Goal: Go to known website: Access a specific website the user already knows

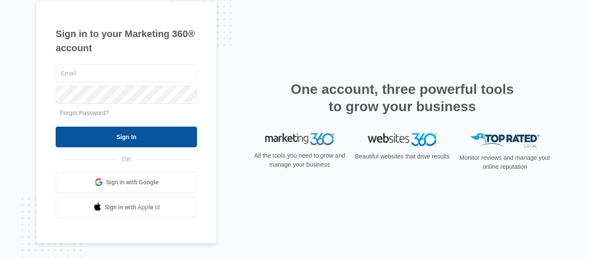
type input "[PERSON_NAME][EMAIL_ADDRESS][DOMAIN_NAME]"
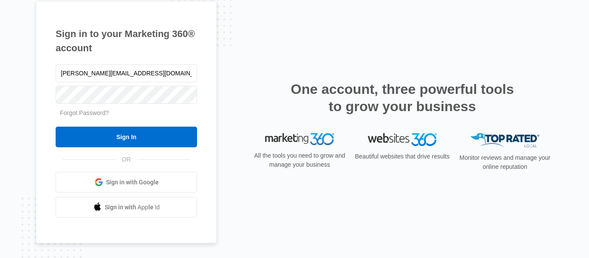
drag, startPoint x: 118, startPoint y: 137, endPoint x: 276, endPoint y: 176, distance: 163.3
click at [118, 137] on input "Sign In" at bounding box center [127, 137] width 142 height 21
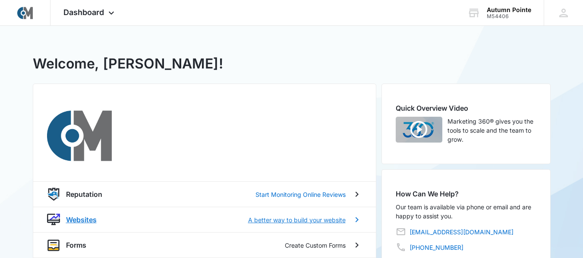
click at [316, 223] on p "A better way to build your website" at bounding box center [297, 220] width 98 height 9
